Goal: Find specific page/section: Find specific page/section

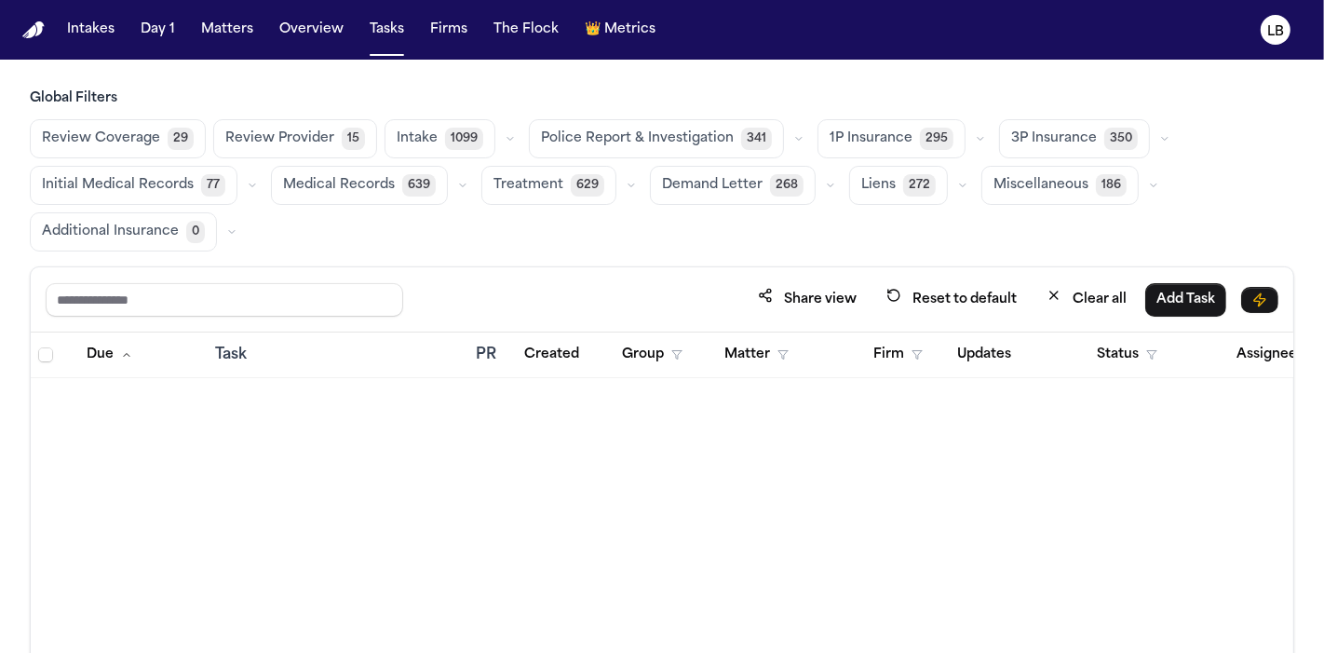
scroll to position [3149, 0]
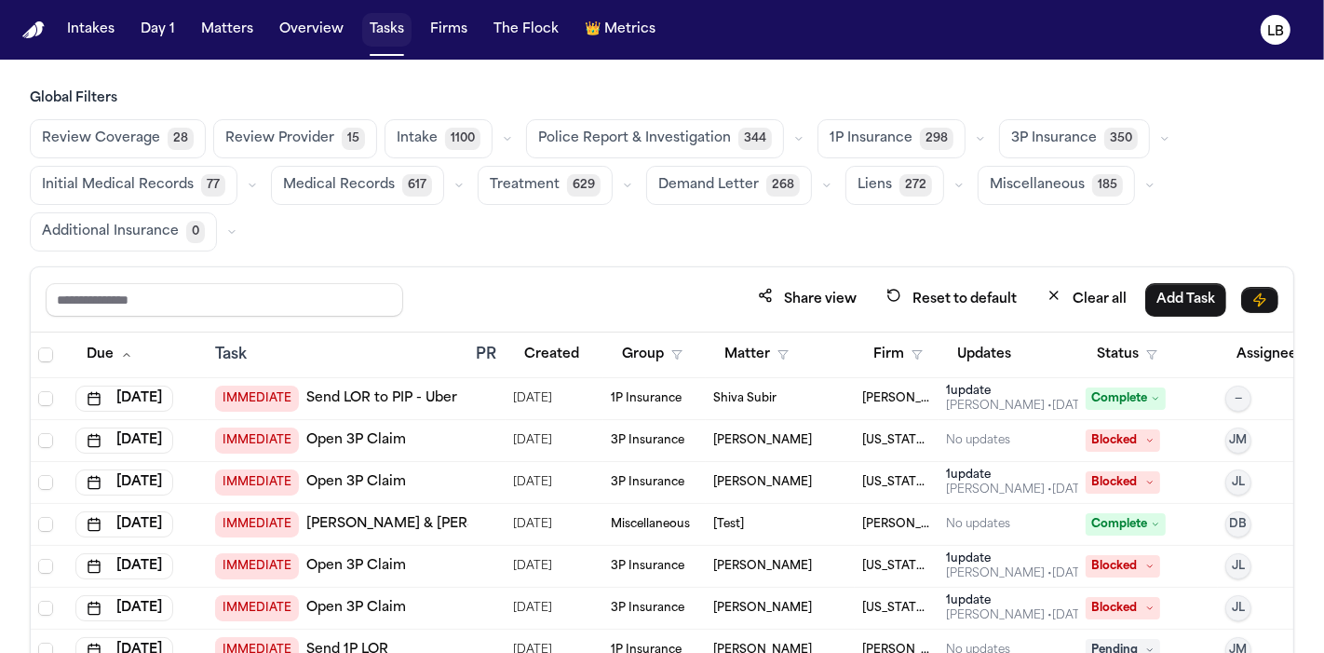
click at [402, 30] on button "Tasks" at bounding box center [386, 30] width 49 height 34
click at [238, 28] on button "Matters" at bounding box center [227, 30] width 67 height 34
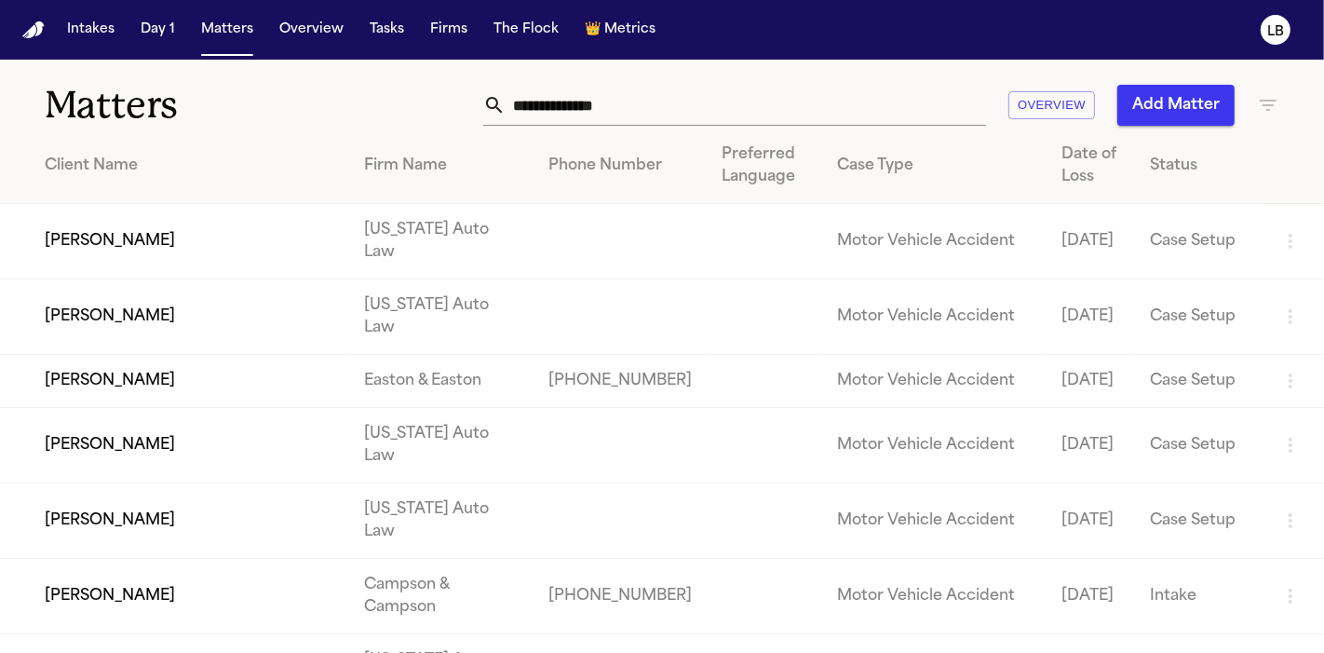
click at [590, 102] on input "text" at bounding box center [746, 105] width 481 height 41
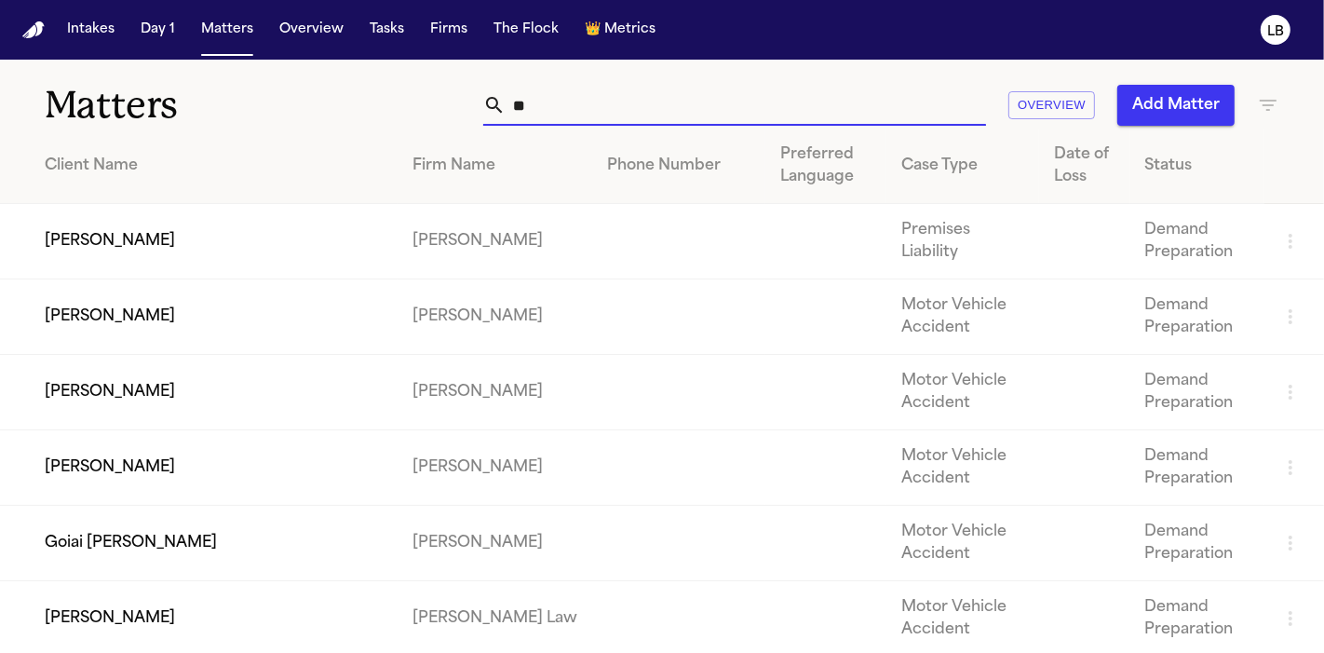
type input "*"
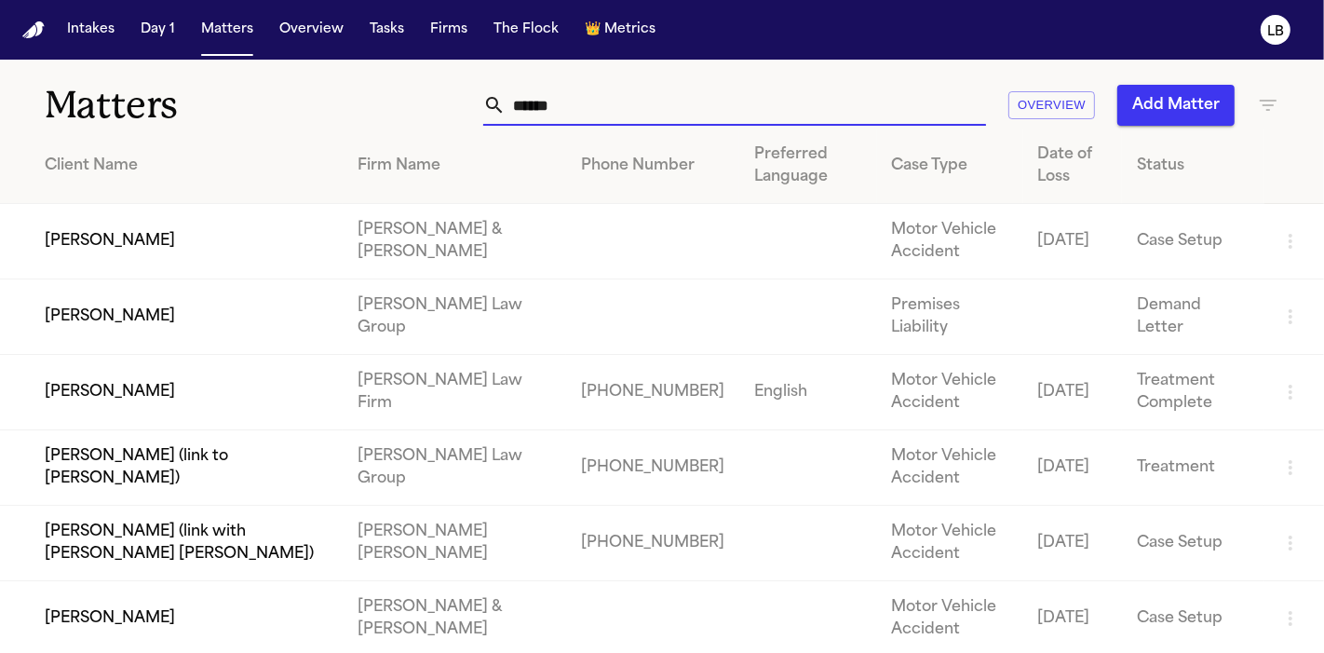
type input "******"
click at [303, 262] on td "[PERSON_NAME]" at bounding box center [171, 241] width 343 height 75
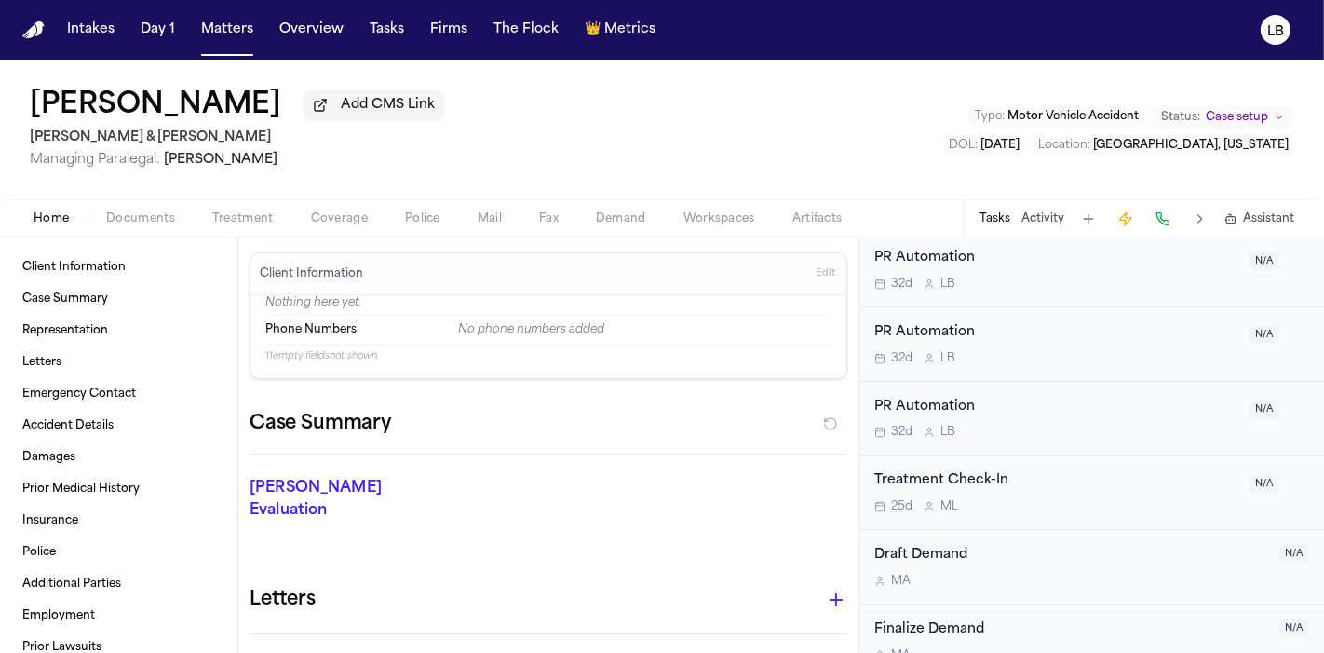
scroll to position [785, 0]
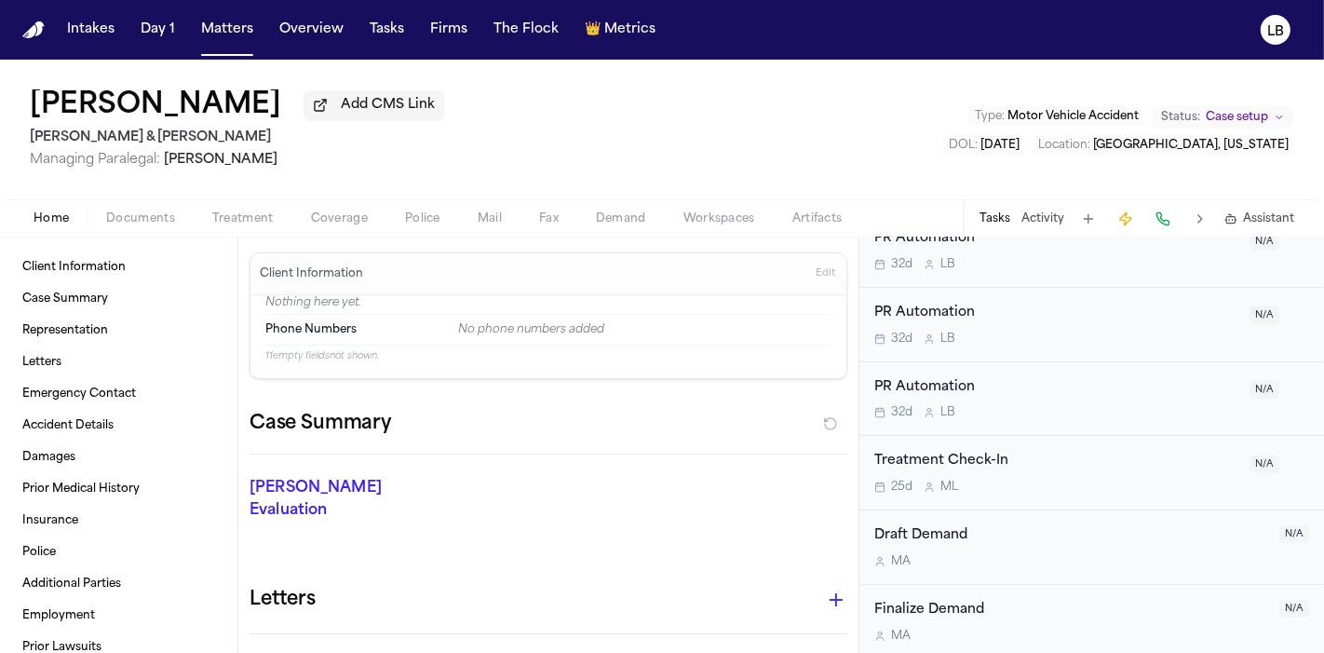
click at [1052, 208] on div "Tasks Activity Assistant" at bounding box center [1136, 218] width 346 height 36
click at [1055, 212] on button "Activity" at bounding box center [1043, 218] width 43 height 15
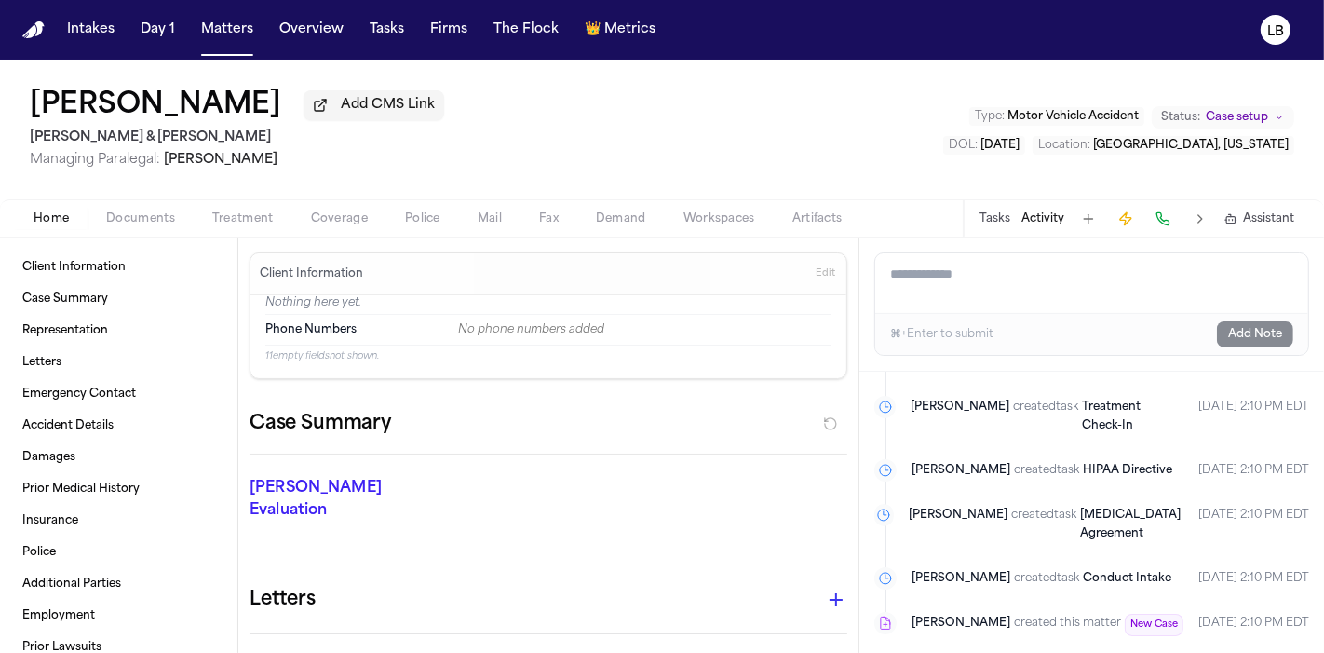
scroll to position [1832, 0]
click at [428, 212] on span "Police" at bounding box center [422, 218] width 35 height 15
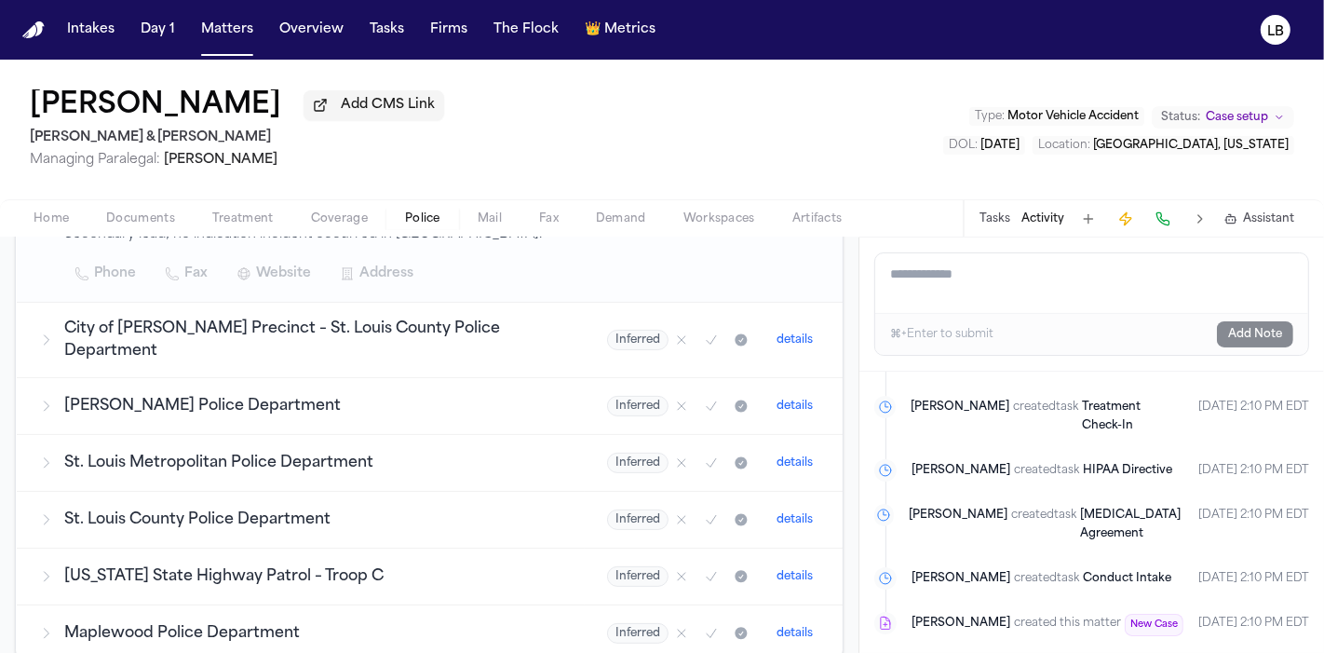
scroll to position [521, 0]
